Goal: Find specific page/section: Find specific page/section

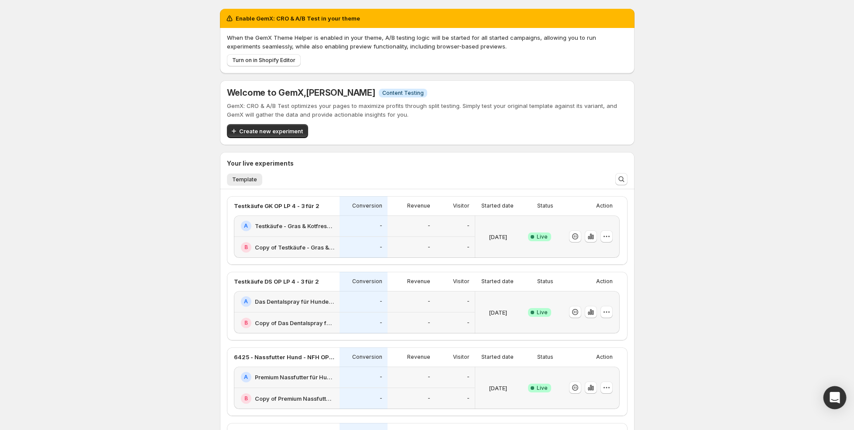
click at [838, 400] on icon "Open Intercom Messenger" at bounding box center [835, 397] width 10 height 11
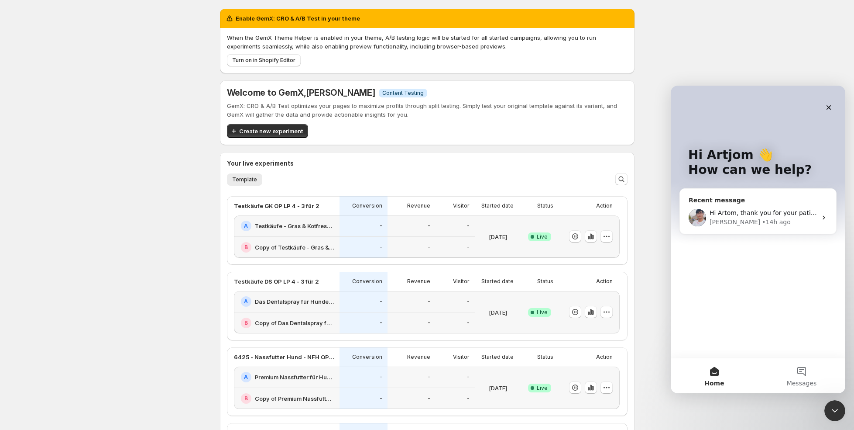
click at [759, 223] on div "[PERSON_NAME] • 14h ago" at bounding box center [763, 221] width 107 height 9
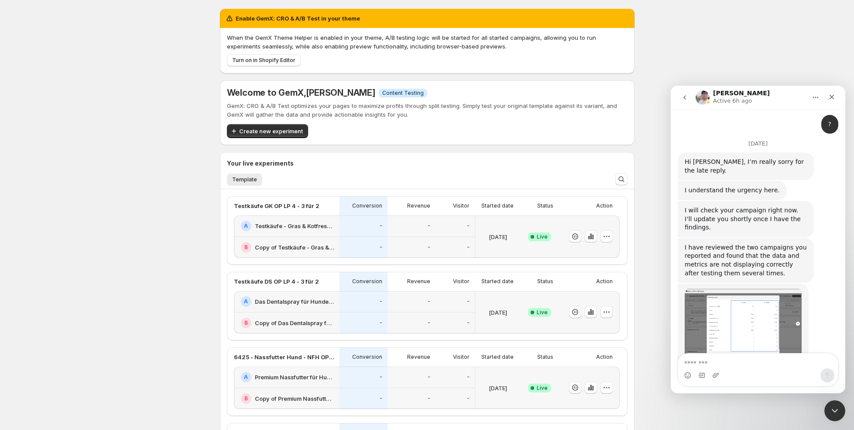
scroll to position [7785, 0]
